Goal: Check status: Check status

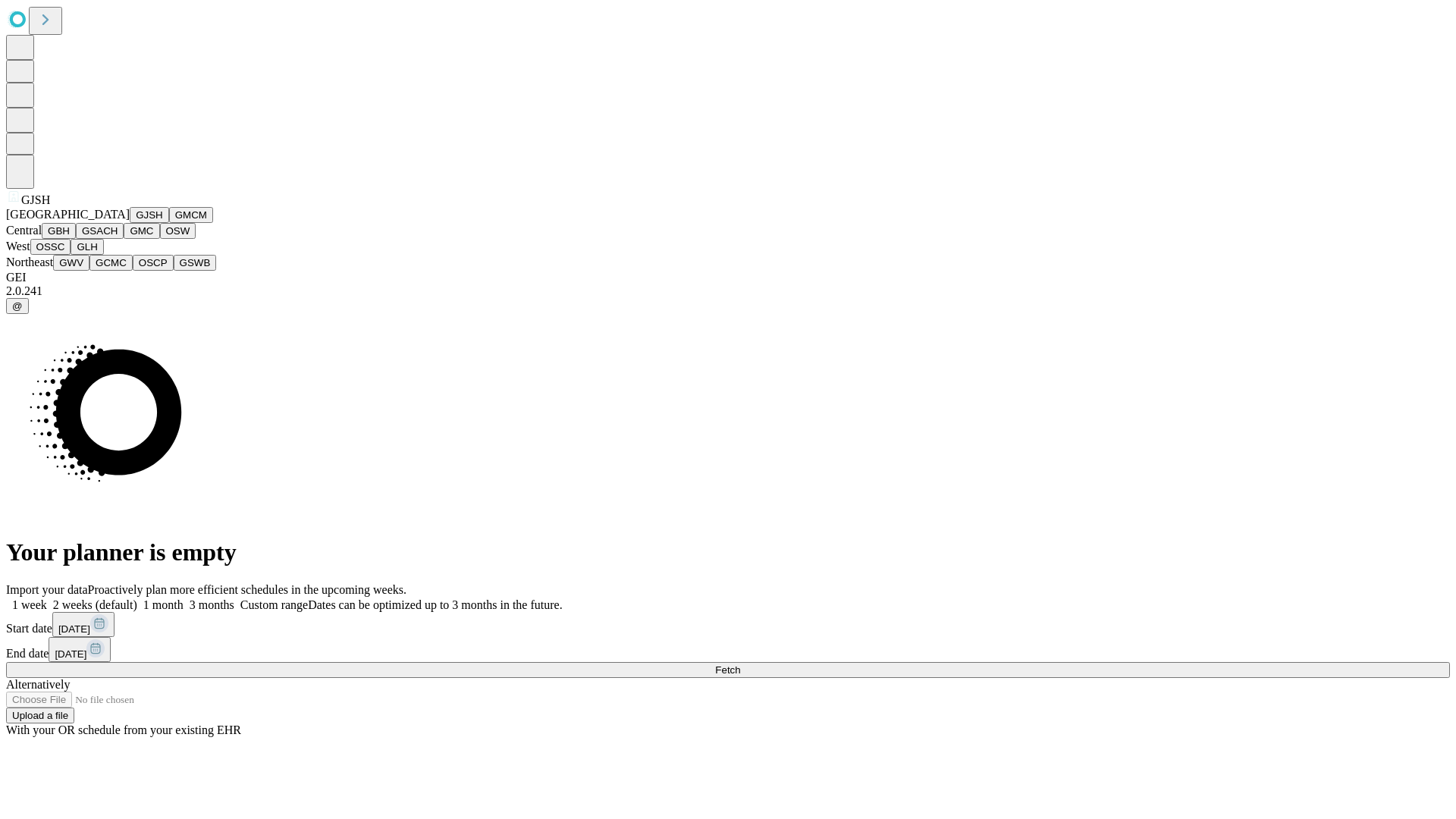
click at [129, 223] on button "GJSH" at bounding box center [149, 215] width 39 height 16
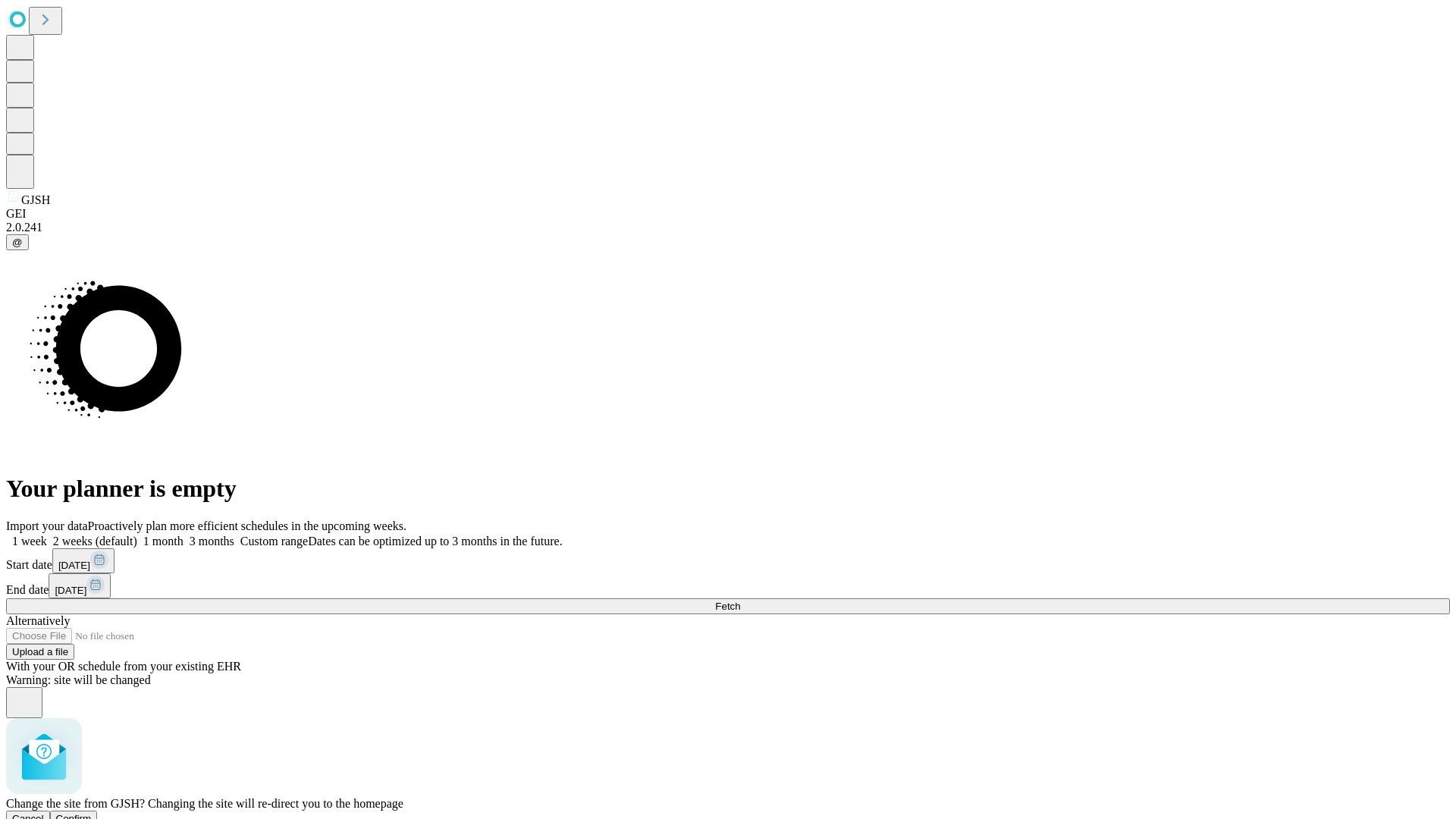
click at [92, 812] on span "Confirm" at bounding box center [73, 818] width 35 height 11
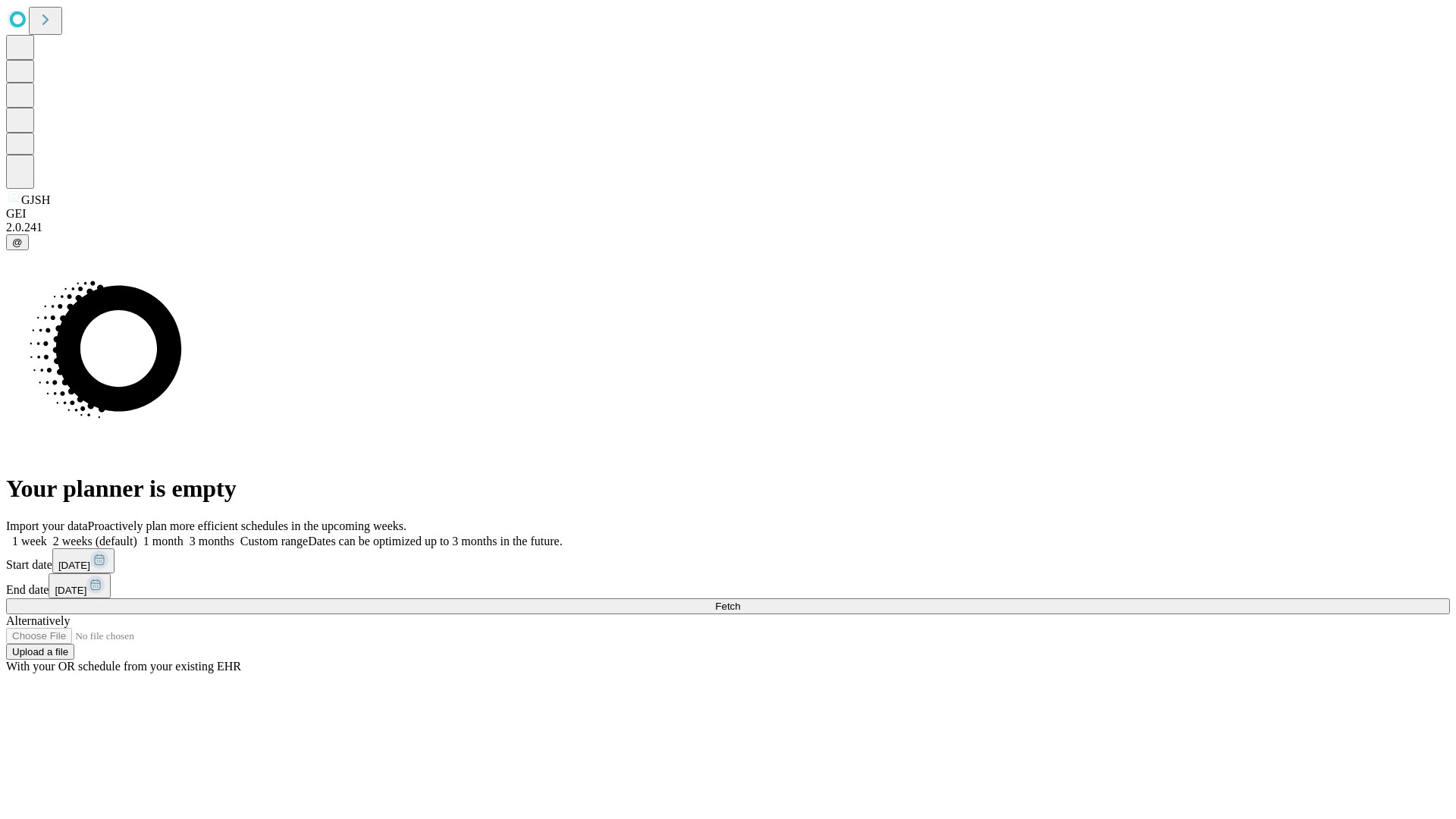
click at [47, 535] on label "1 week" at bounding box center [27, 541] width 41 height 13
click at [740, 601] on span "Fetch" at bounding box center [727, 606] width 25 height 11
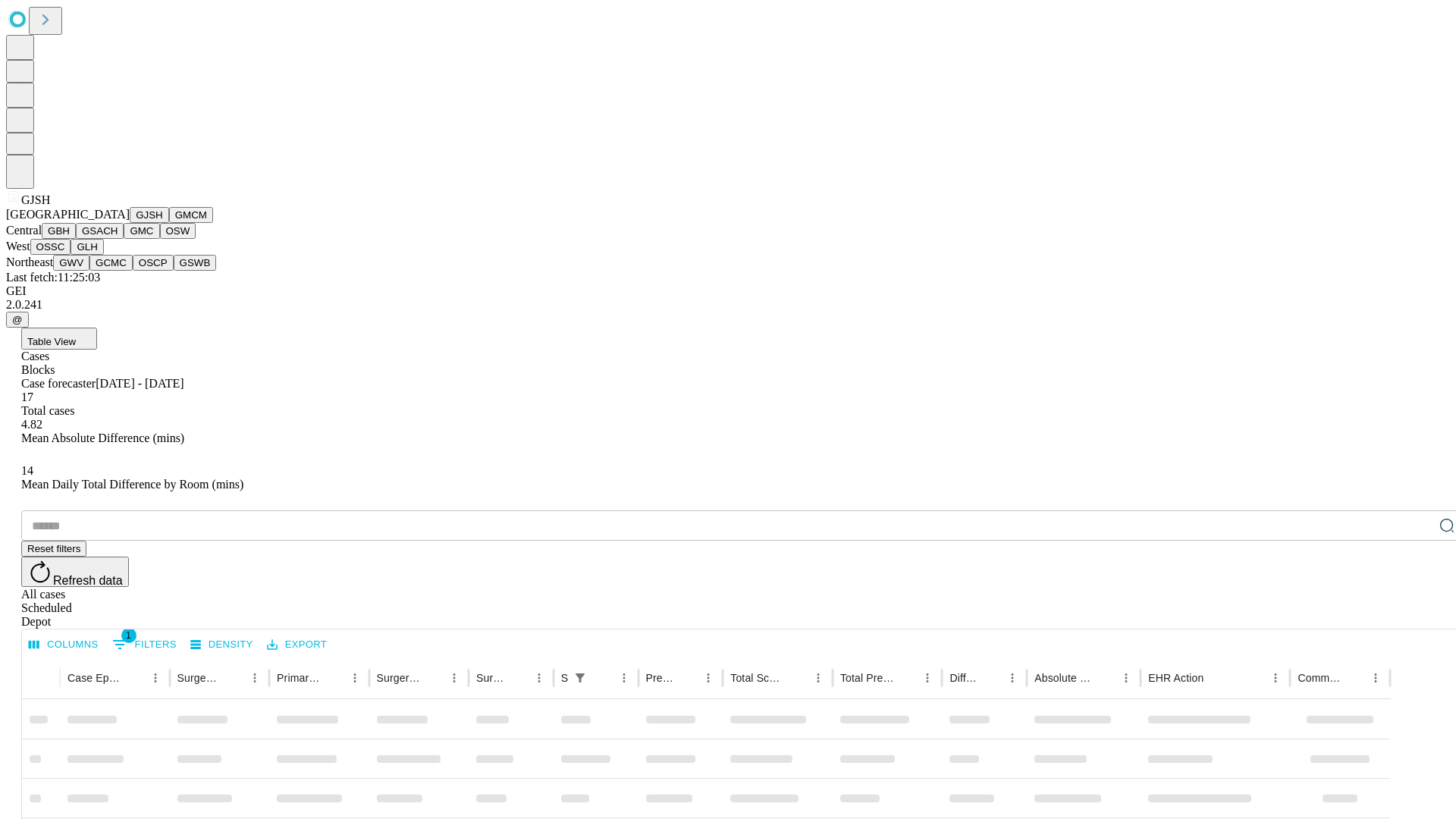
click at [169, 223] on button "GMCM" at bounding box center [191, 215] width 44 height 16
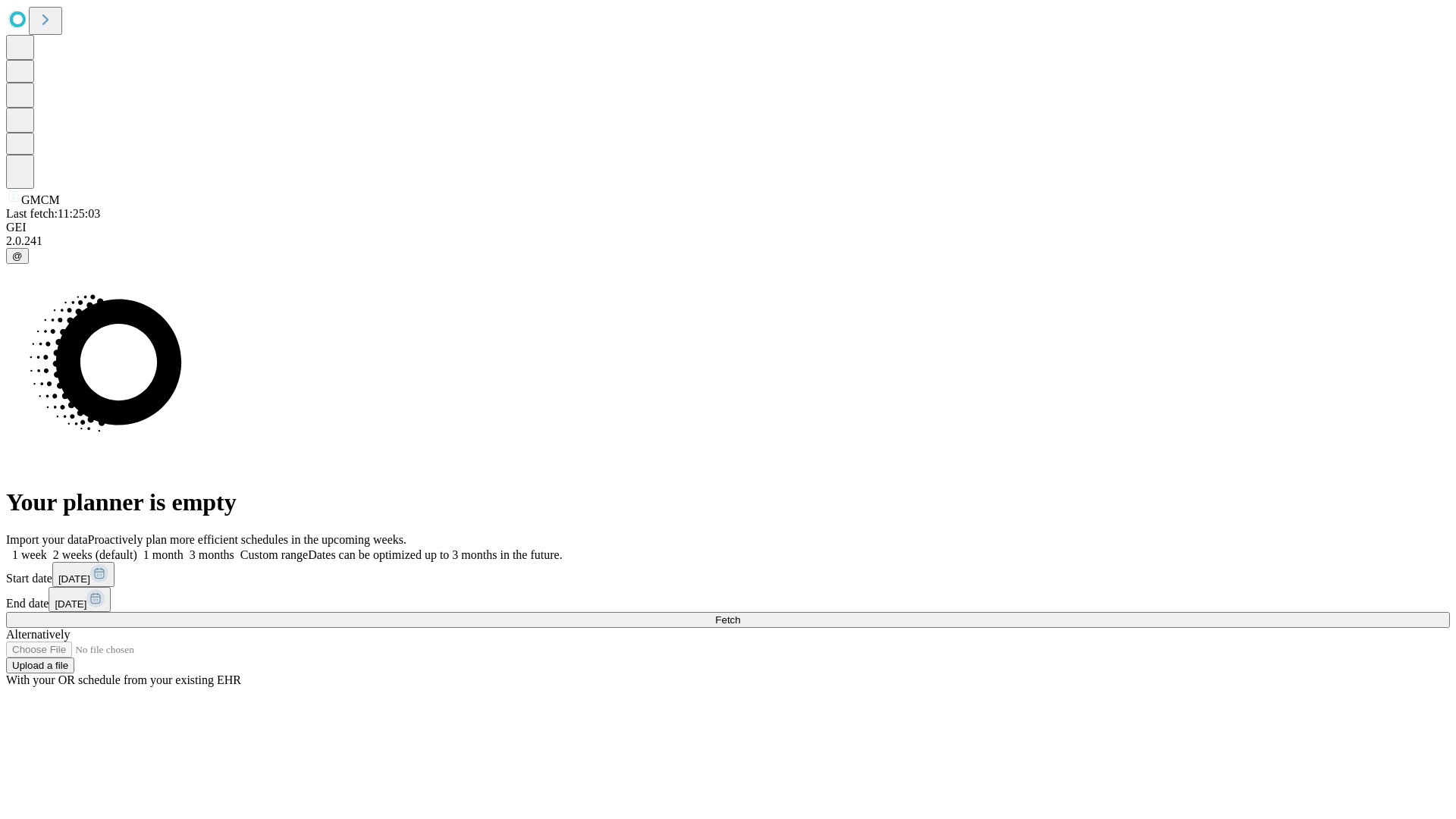
click at [47, 548] on label "1 week" at bounding box center [27, 555] width 41 height 13
click at [740, 614] on span "Fetch" at bounding box center [727, 620] width 25 height 11
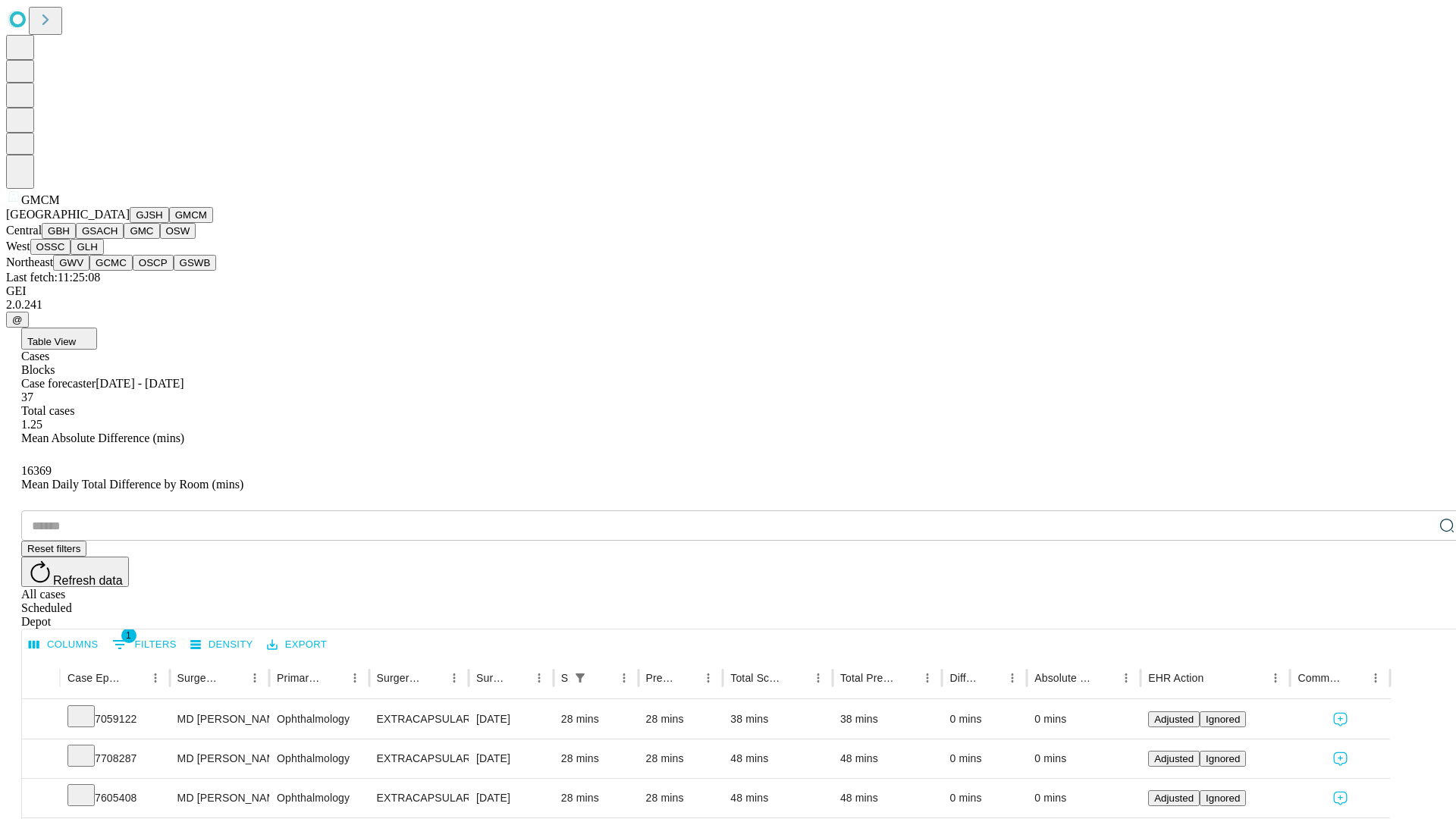
click at [76, 239] on button "GBH" at bounding box center [59, 231] width 34 height 16
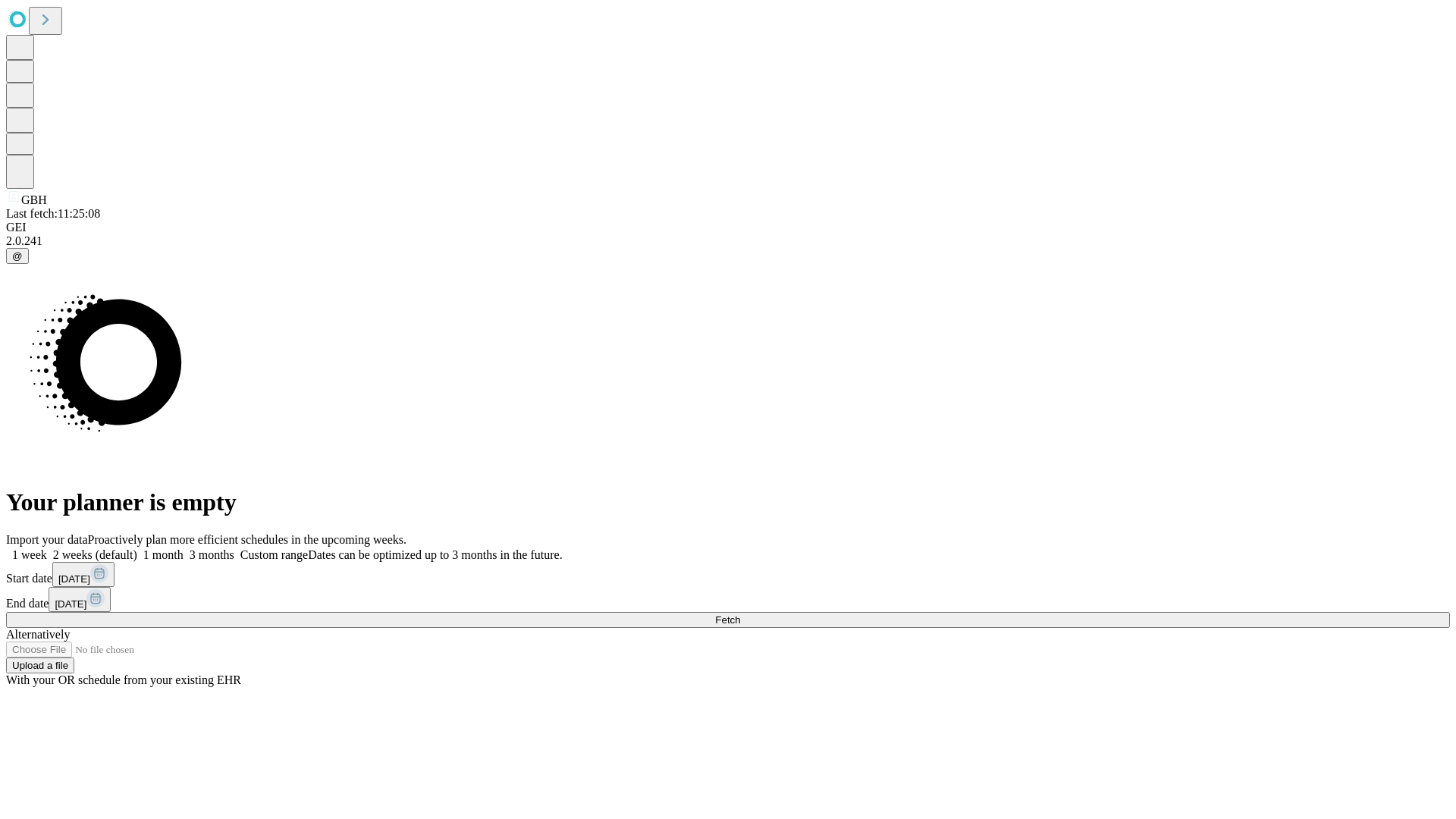
click at [47, 548] on label "1 week" at bounding box center [27, 555] width 41 height 13
click at [740, 614] on span "Fetch" at bounding box center [727, 620] width 25 height 11
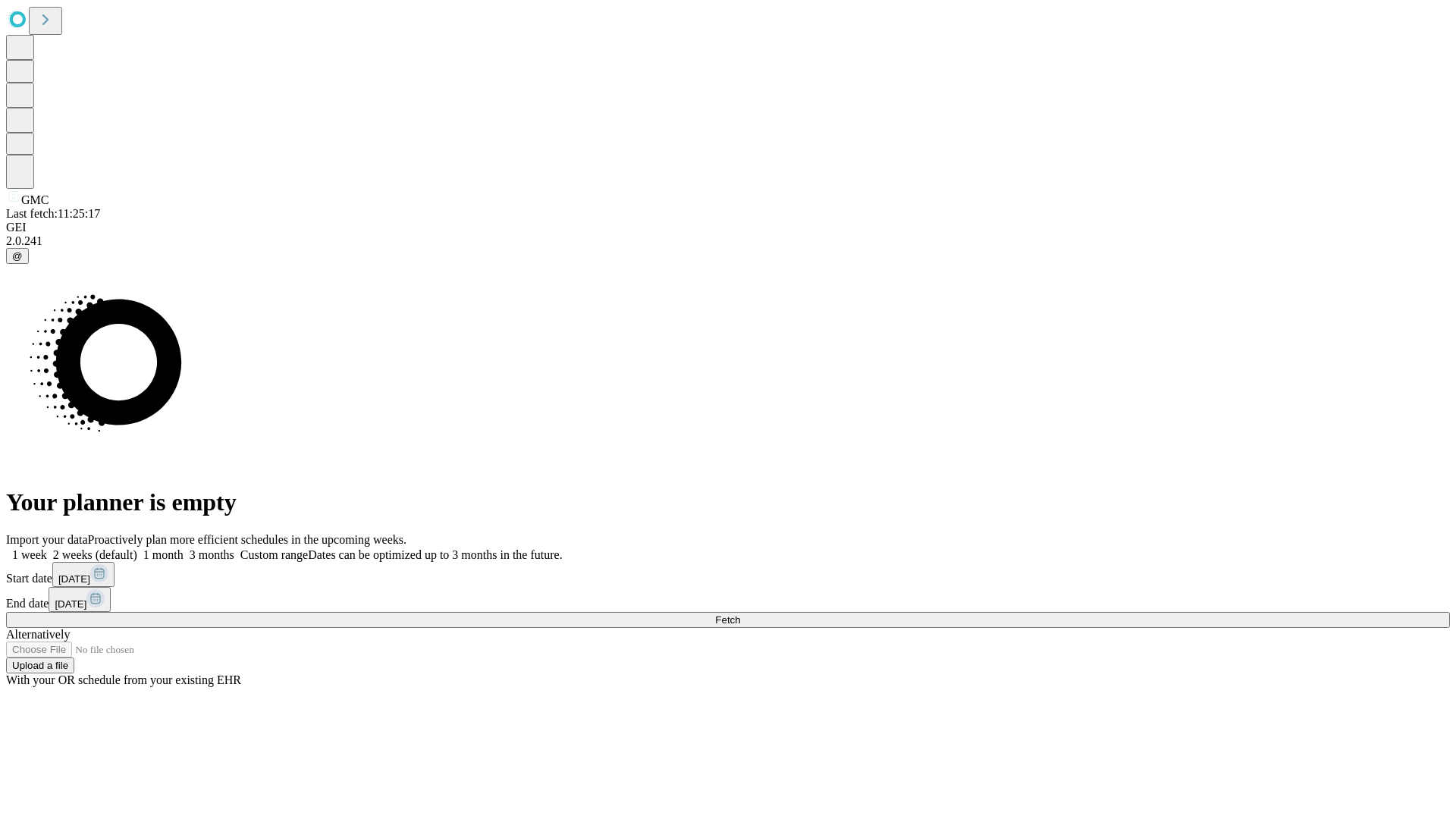
click at [740, 614] on span "Fetch" at bounding box center [727, 620] width 25 height 11
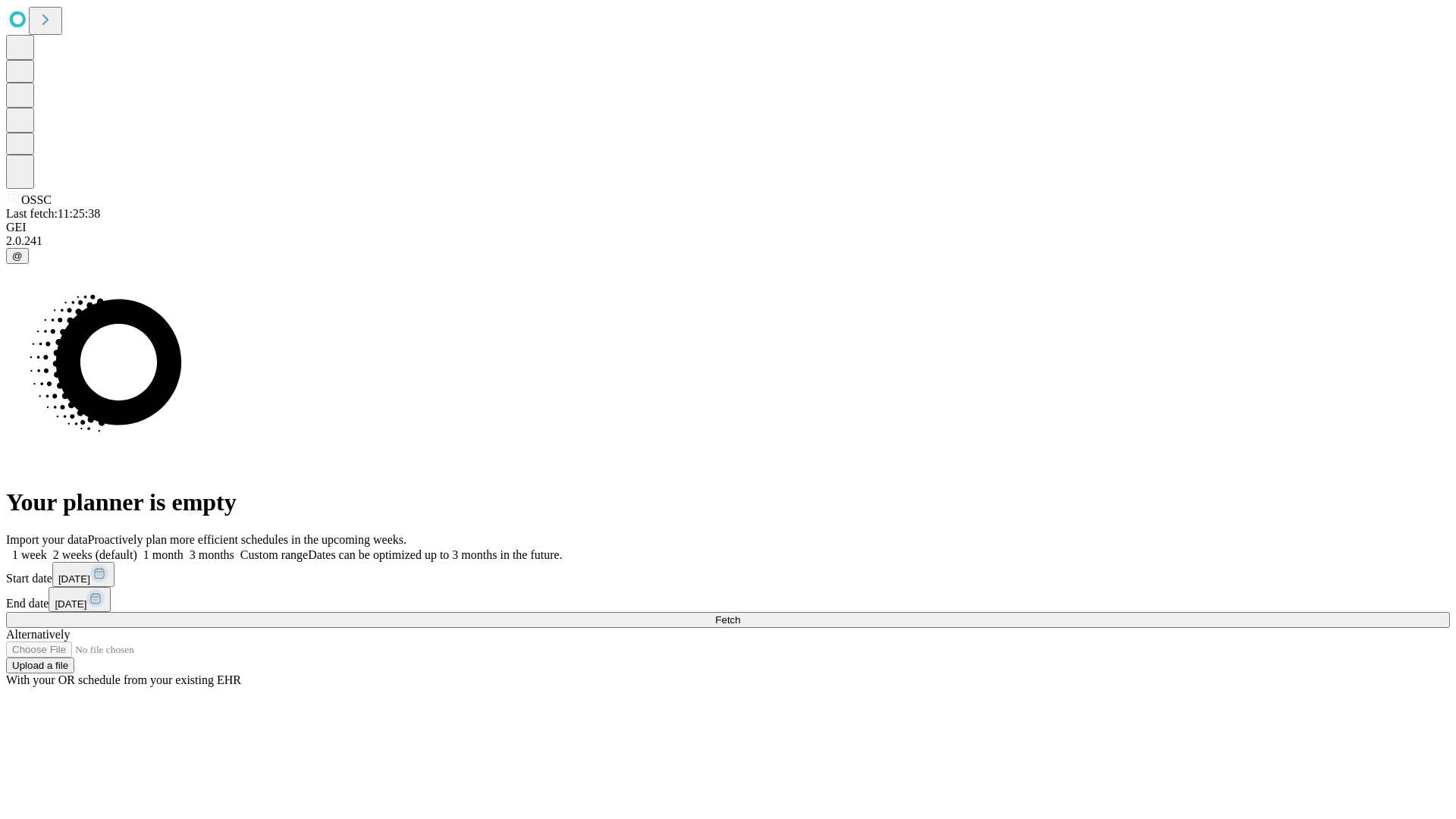
click at [47, 548] on label "1 week" at bounding box center [27, 555] width 41 height 13
click at [740, 614] on span "Fetch" at bounding box center [727, 620] width 25 height 11
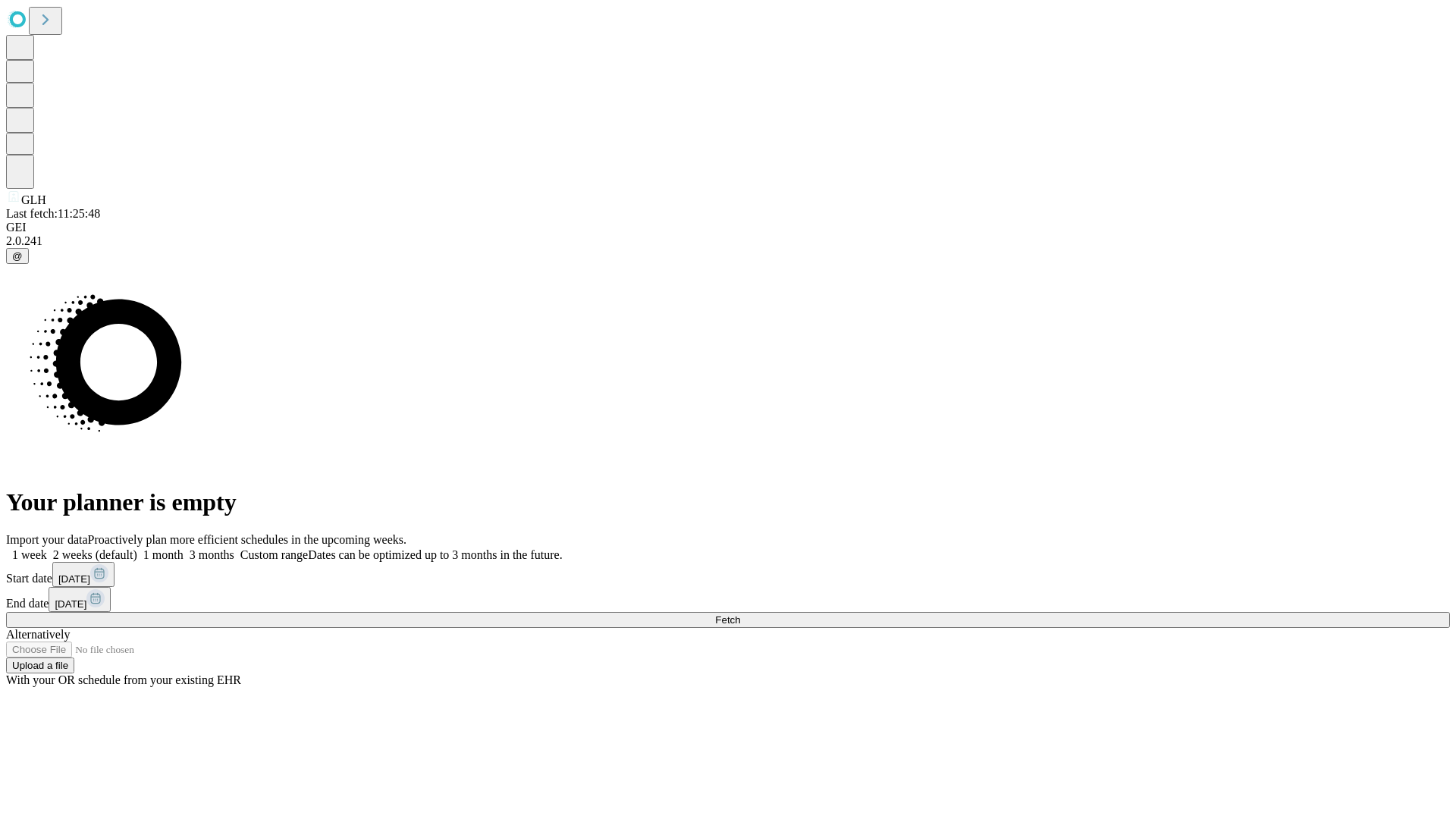
click at [740, 614] on span "Fetch" at bounding box center [727, 620] width 25 height 11
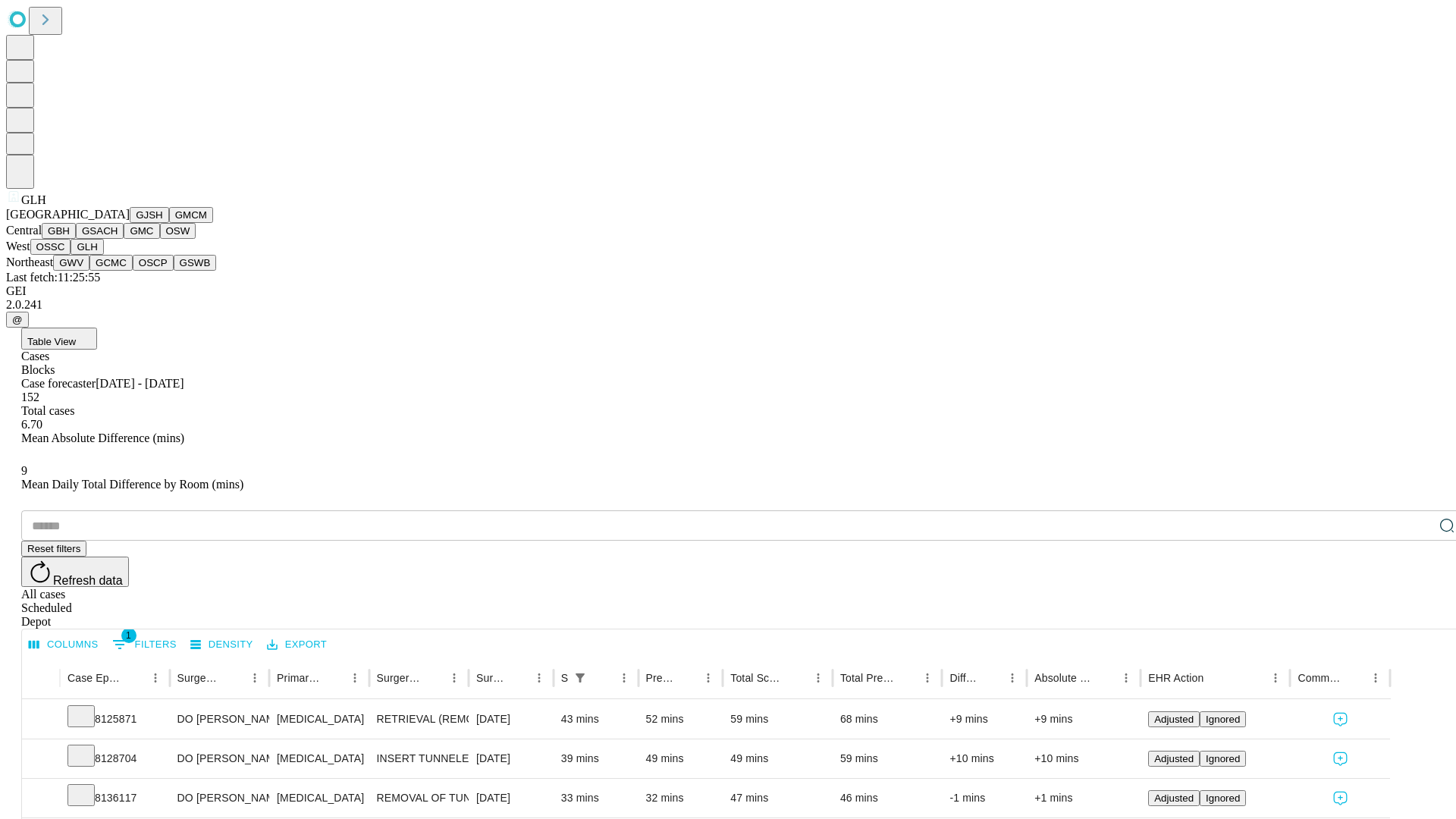
click at [89, 271] on button "GWV" at bounding box center [71, 262] width 36 height 16
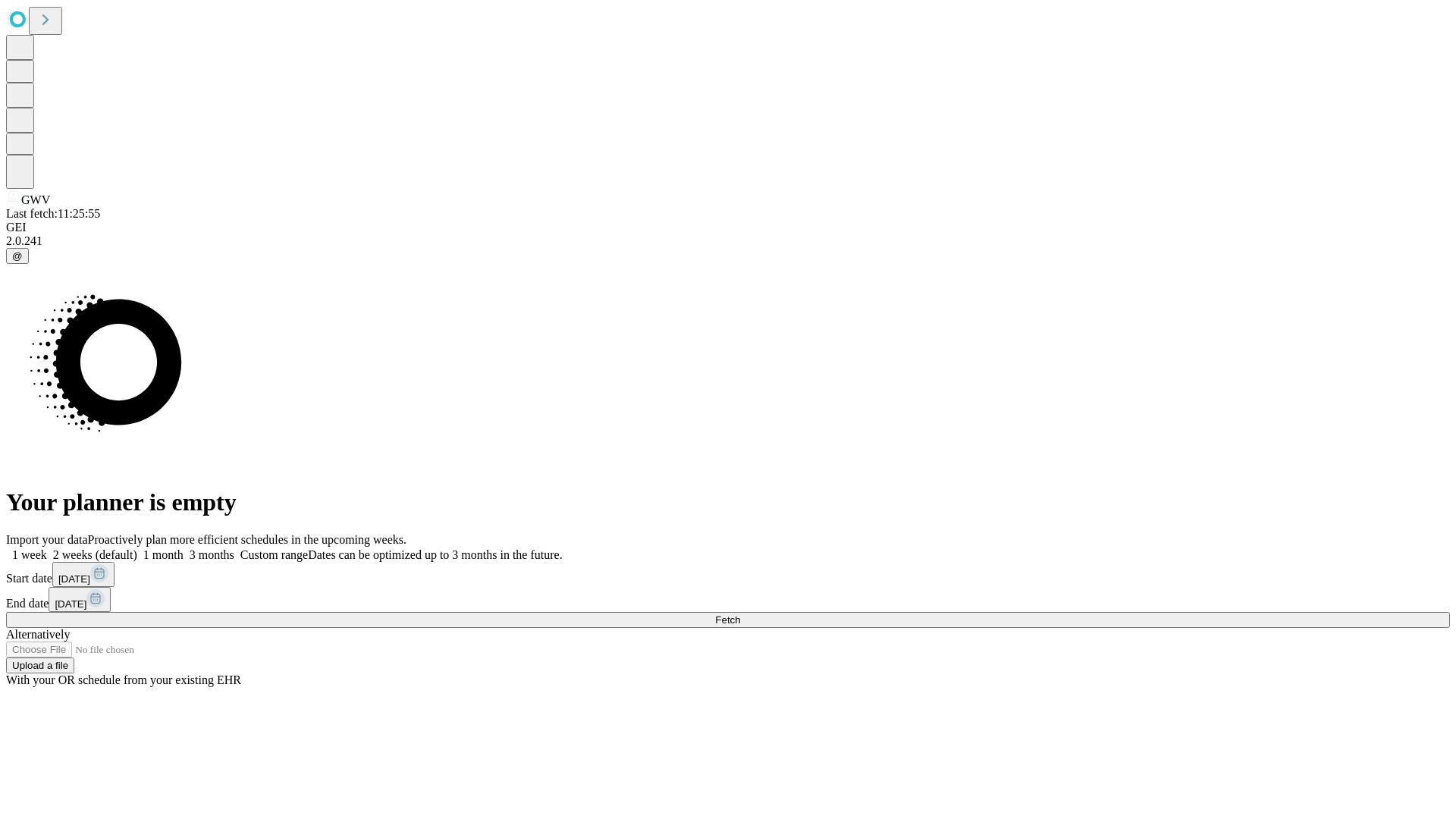
click at [47, 548] on label "1 week" at bounding box center [27, 555] width 41 height 13
click at [740, 614] on span "Fetch" at bounding box center [727, 620] width 25 height 11
